Goal: Entertainment & Leisure: Consume media (video, audio)

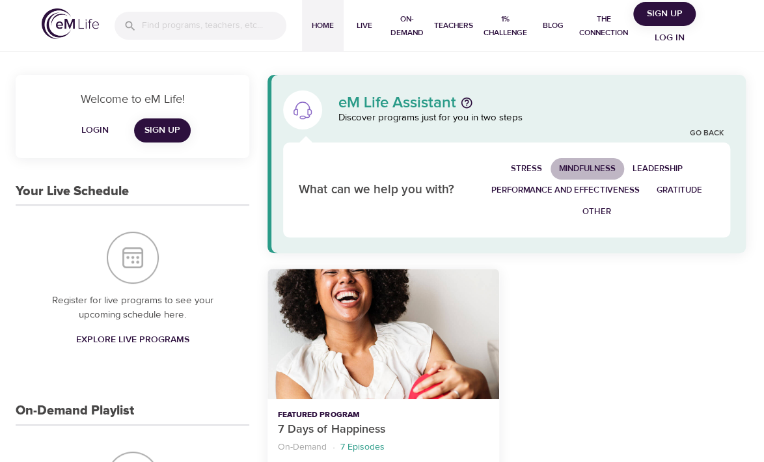
click at [578, 166] on span "Mindfulness" at bounding box center [587, 168] width 57 height 15
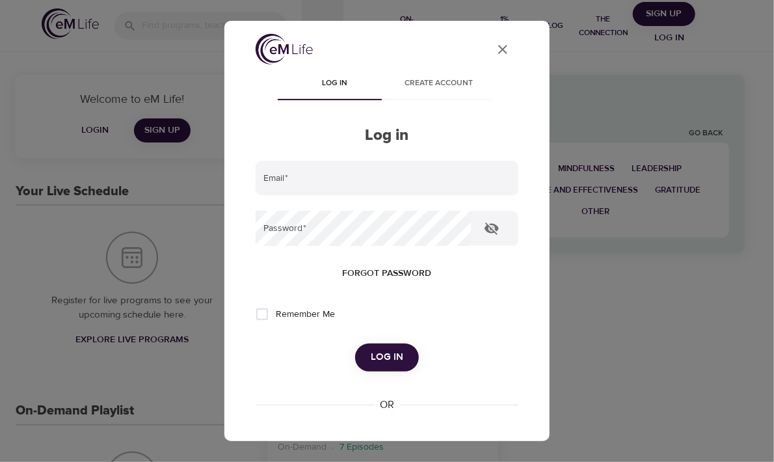
type input "[EMAIL_ADDRESS][DOMAIN_NAME]"
click at [383, 357] on span "Log in" at bounding box center [387, 357] width 33 height 17
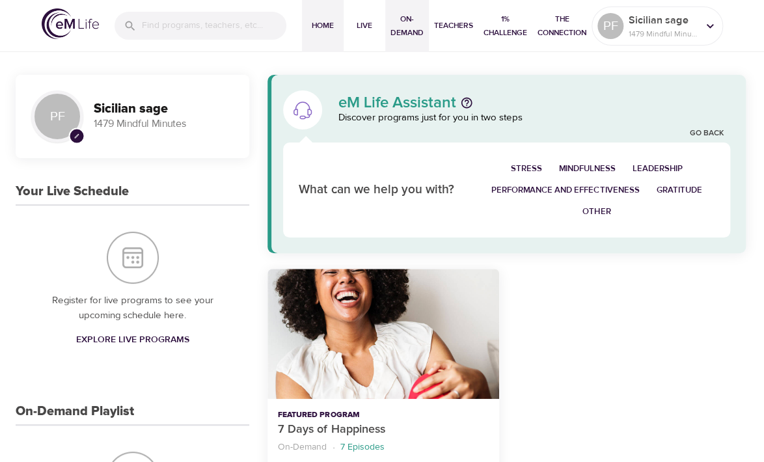
drag, startPoint x: 399, startPoint y: 25, endPoint x: 399, endPoint y: 33, distance: 7.8
click at [399, 27] on span "On-Demand" at bounding box center [406, 25] width 33 height 27
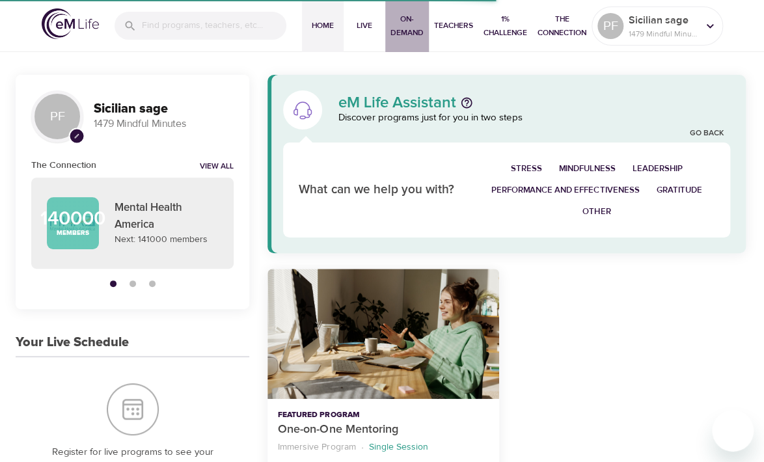
click at [401, 34] on span "On-Demand" at bounding box center [406, 25] width 33 height 27
click at [474, 206] on div "Stress Mindfulness Leadership Performance and Effectiveness Gratitude Other" at bounding box center [596, 189] width 252 height 79
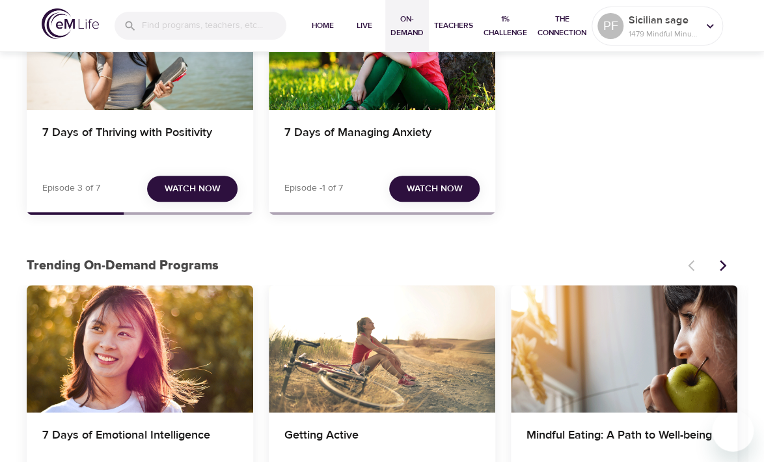
scroll to position [239, 0]
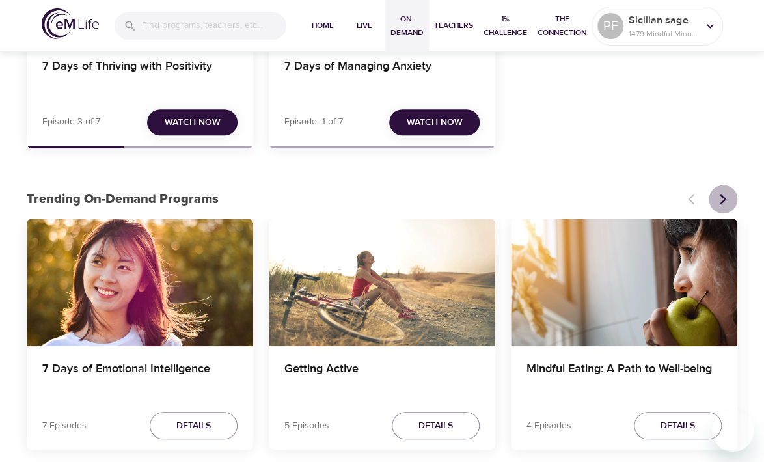
click at [718, 199] on icon "Next items" at bounding box center [722, 199] width 13 height 13
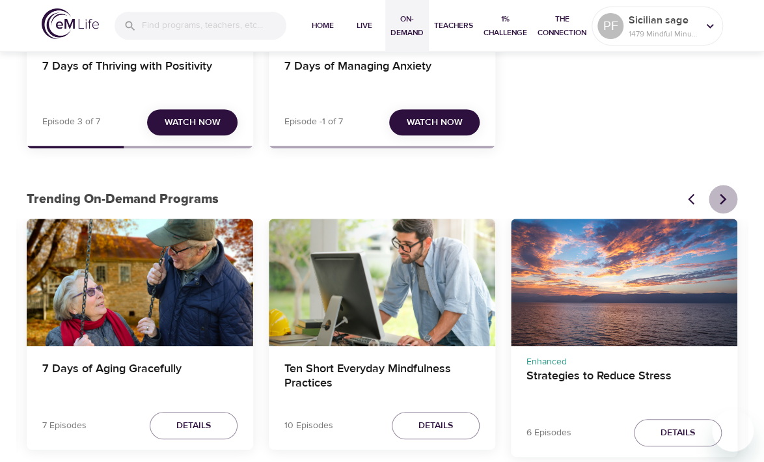
click at [713, 206] on button "Next items" at bounding box center [722, 199] width 29 height 29
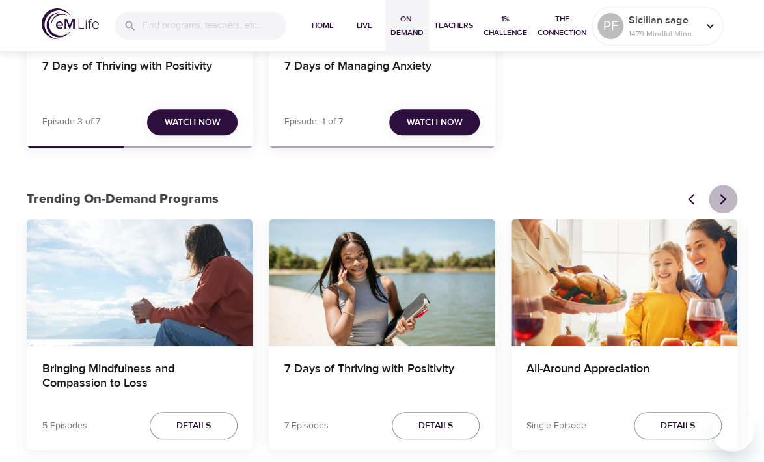
click at [712, 206] on button "Next items" at bounding box center [722, 199] width 29 height 29
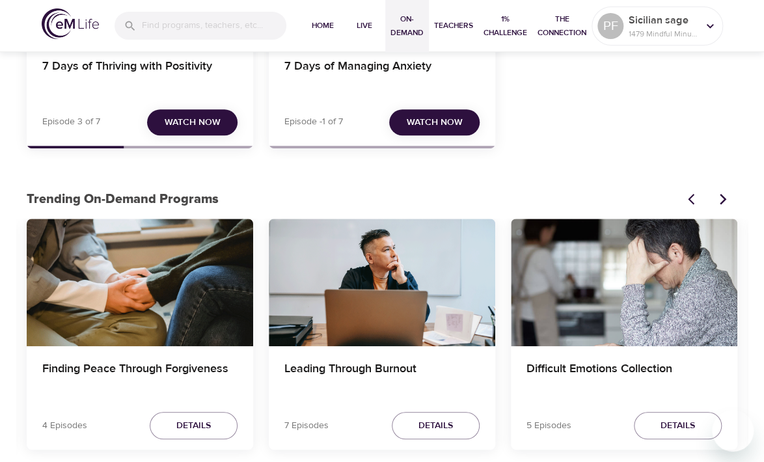
click at [712, 206] on button "Next items" at bounding box center [722, 199] width 29 height 29
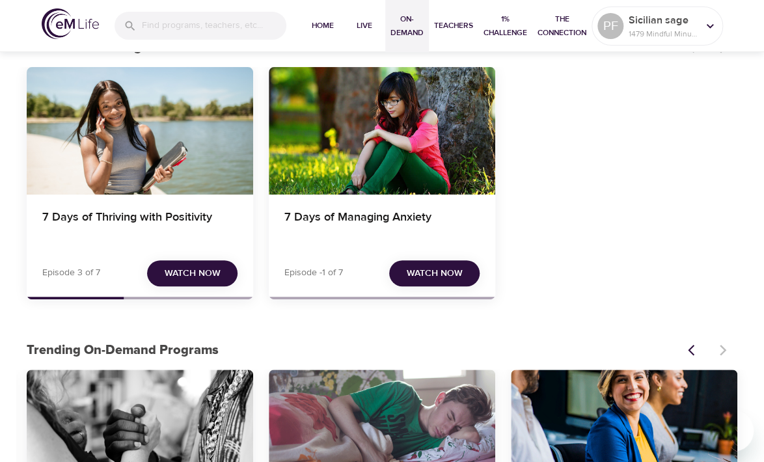
scroll to position [0, 0]
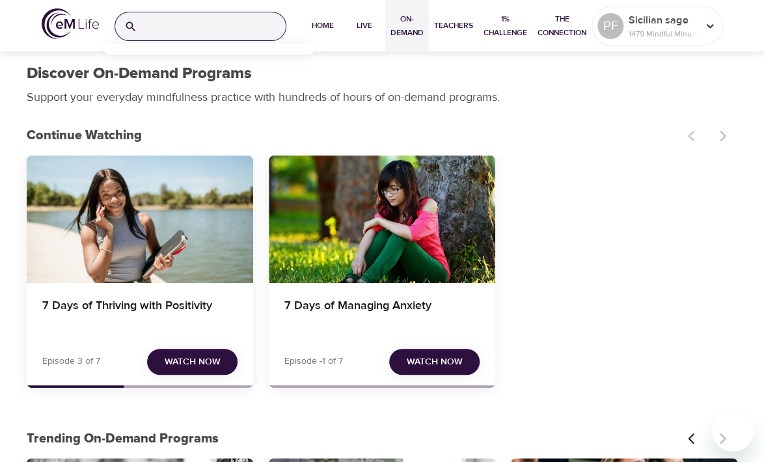
click at [204, 22] on input "search" at bounding box center [213, 26] width 143 height 28
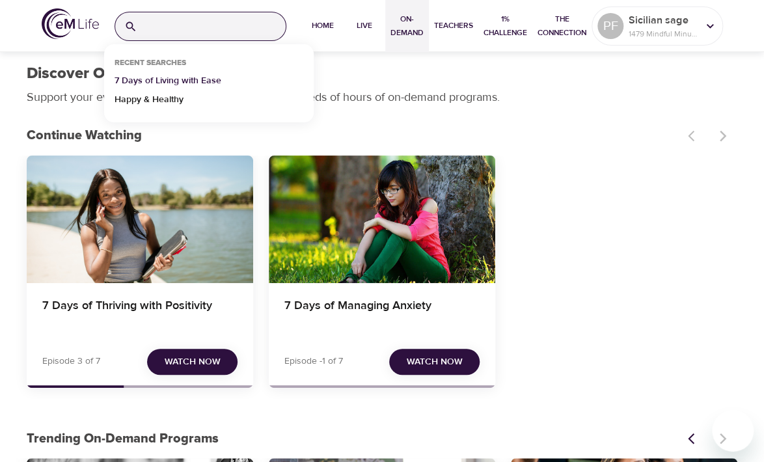
click at [191, 75] on p "7 Days of Living with Ease" at bounding box center [167, 83] width 107 height 19
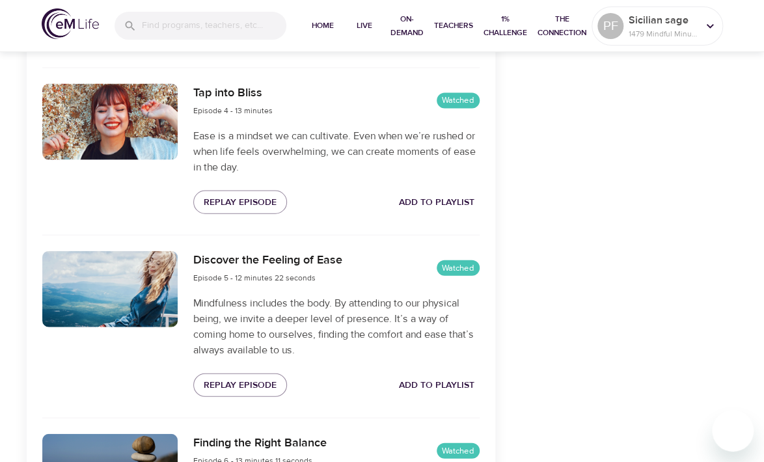
scroll to position [1007, 0]
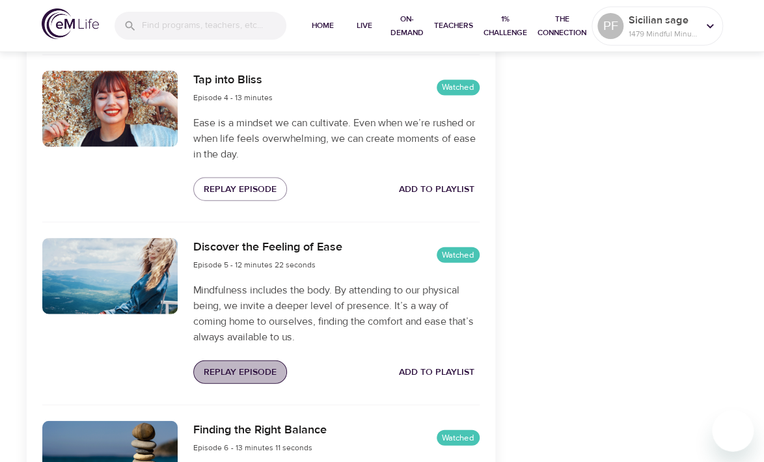
click at [222, 367] on span "Replay Episode" at bounding box center [240, 372] width 73 height 16
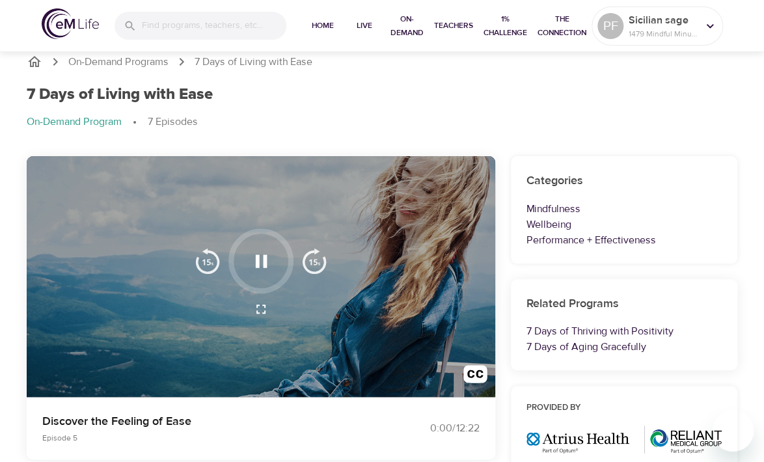
scroll to position [0, 0]
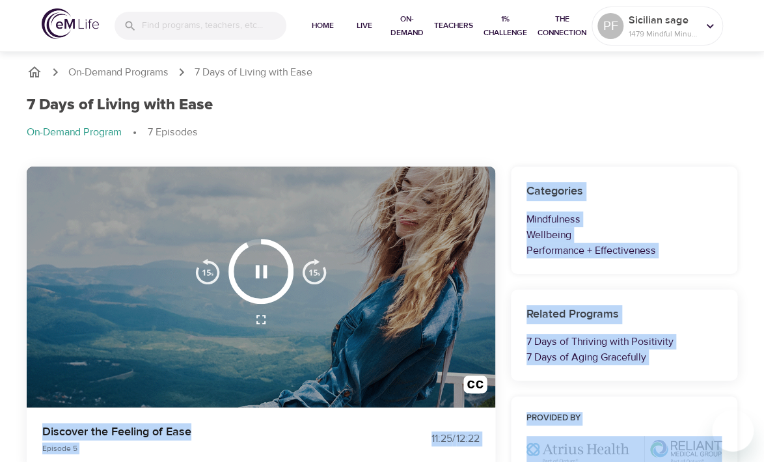
drag, startPoint x: 762, startPoint y: 107, endPoint x: 741, endPoint y: 156, distance: 53.9
click at [713, 152] on div "7 Days of Living with Ease On-Demand Program 7 Episodes" at bounding box center [382, 123] width 726 height 71
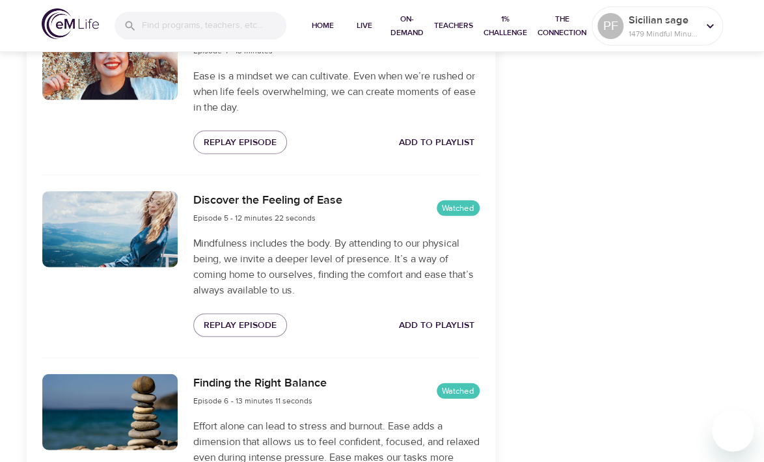
scroll to position [1067, 0]
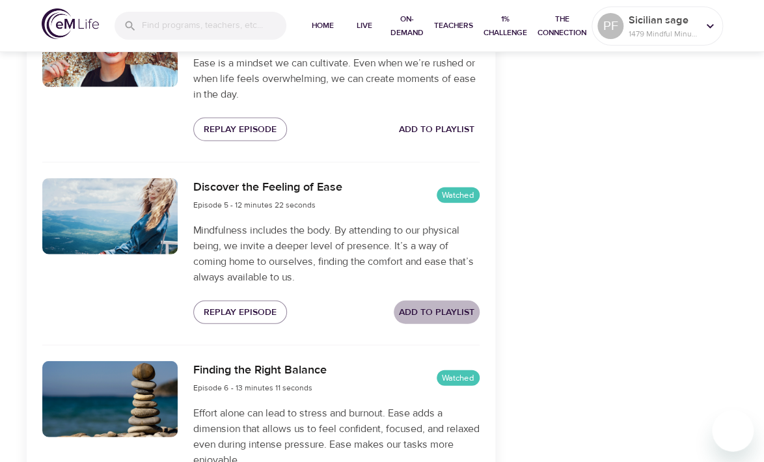
click at [441, 312] on span "Add to Playlist" at bounding box center [436, 312] width 75 height 16
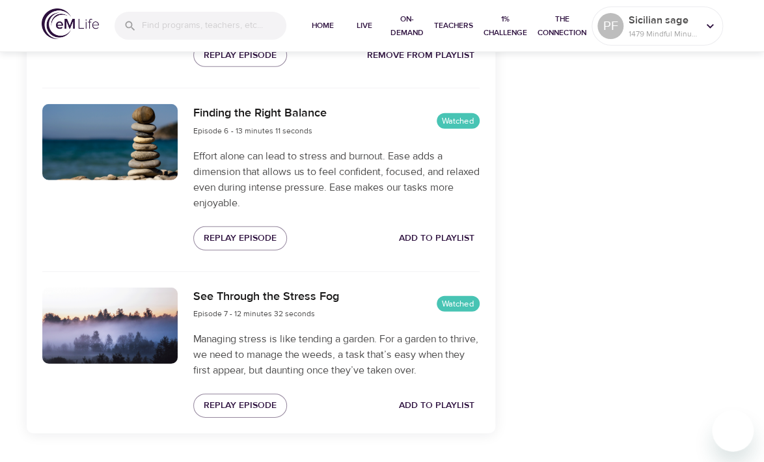
scroll to position [1328, 0]
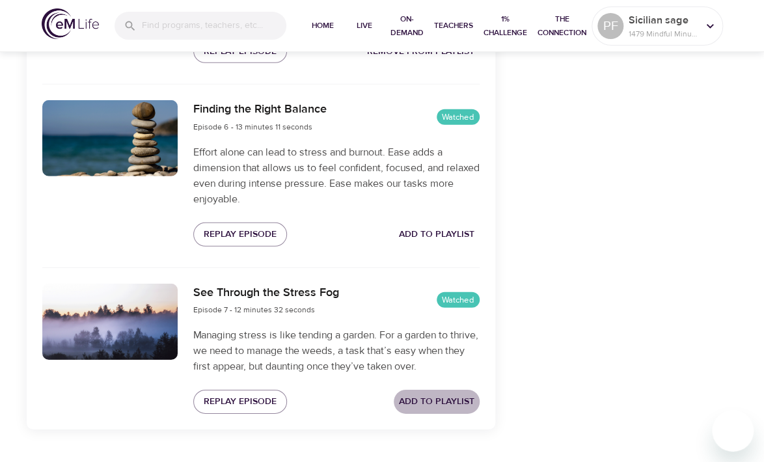
click at [459, 397] on span "Add to Playlist" at bounding box center [436, 402] width 75 height 16
click at [453, 227] on span "Add to Playlist" at bounding box center [436, 234] width 75 height 16
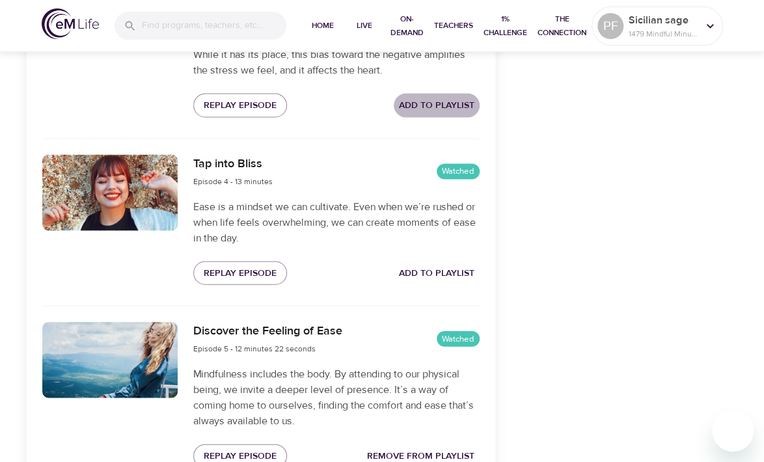
click at [438, 94] on button "Add to Playlist" at bounding box center [437, 105] width 86 height 24
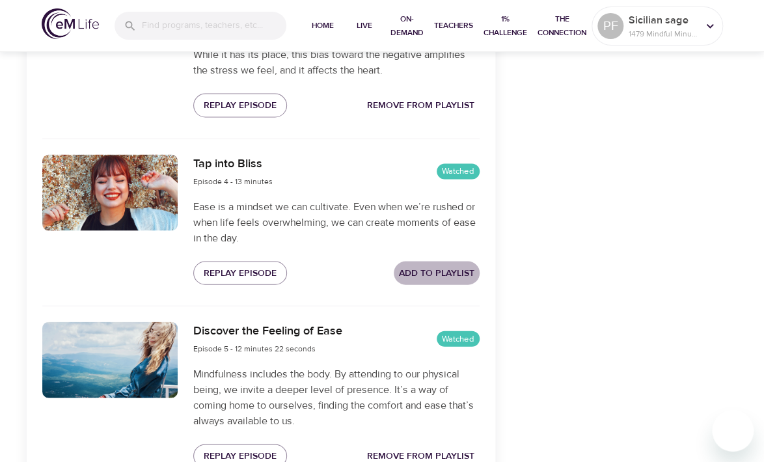
click at [419, 267] on span "Add to Playlist" at bounding box center [436, 273] width 75 height 16
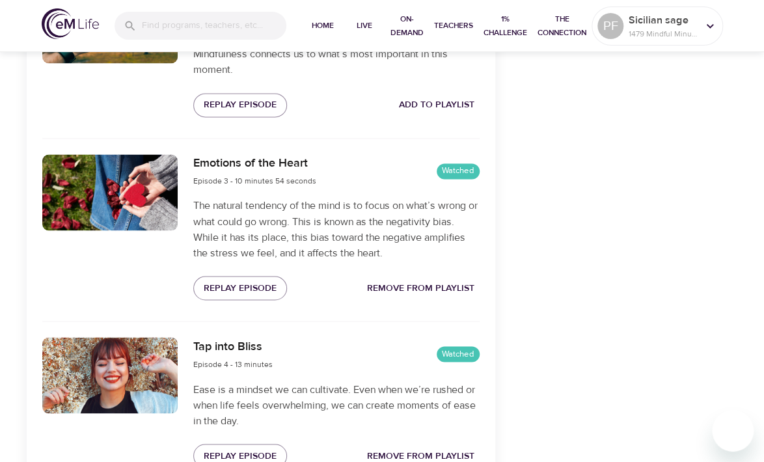
scroll to position [738, 0]
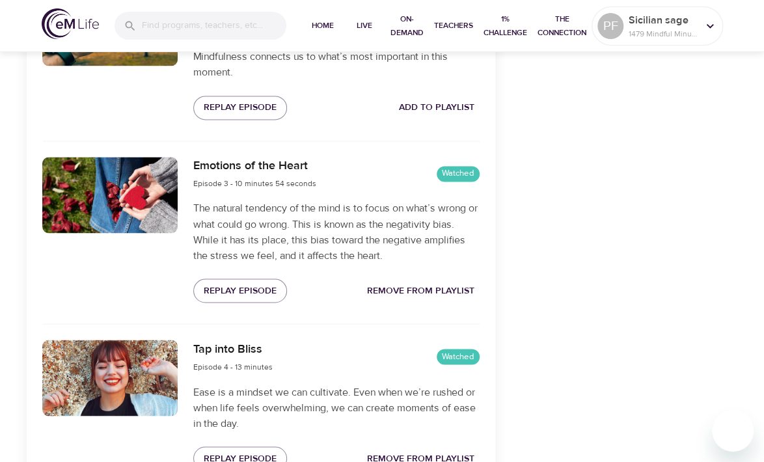
click at [452, 284] on span "Remove from Playlist" at bounding box center [420, 290] width 107 height 16
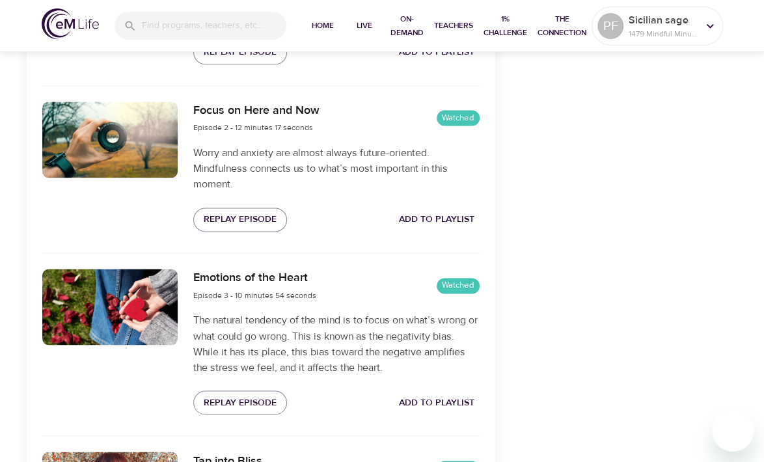
scroll to position [577, 0]
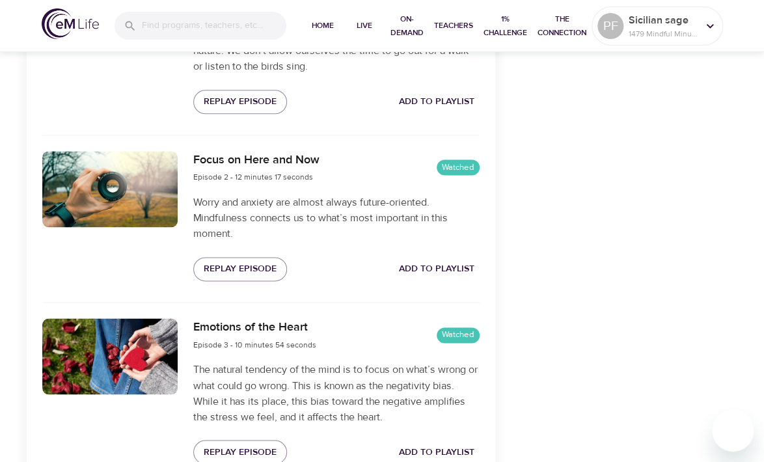
click at [440, 265] on span "Add to Playlist" at bounding box center [436, 269] width 75 height 16
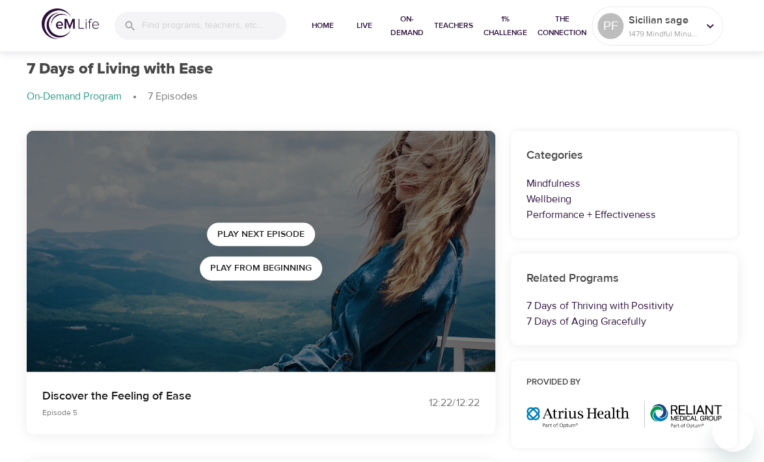
scroll to position [0, 0]
